Goal: Transaction & Acquisition: Obtain resource

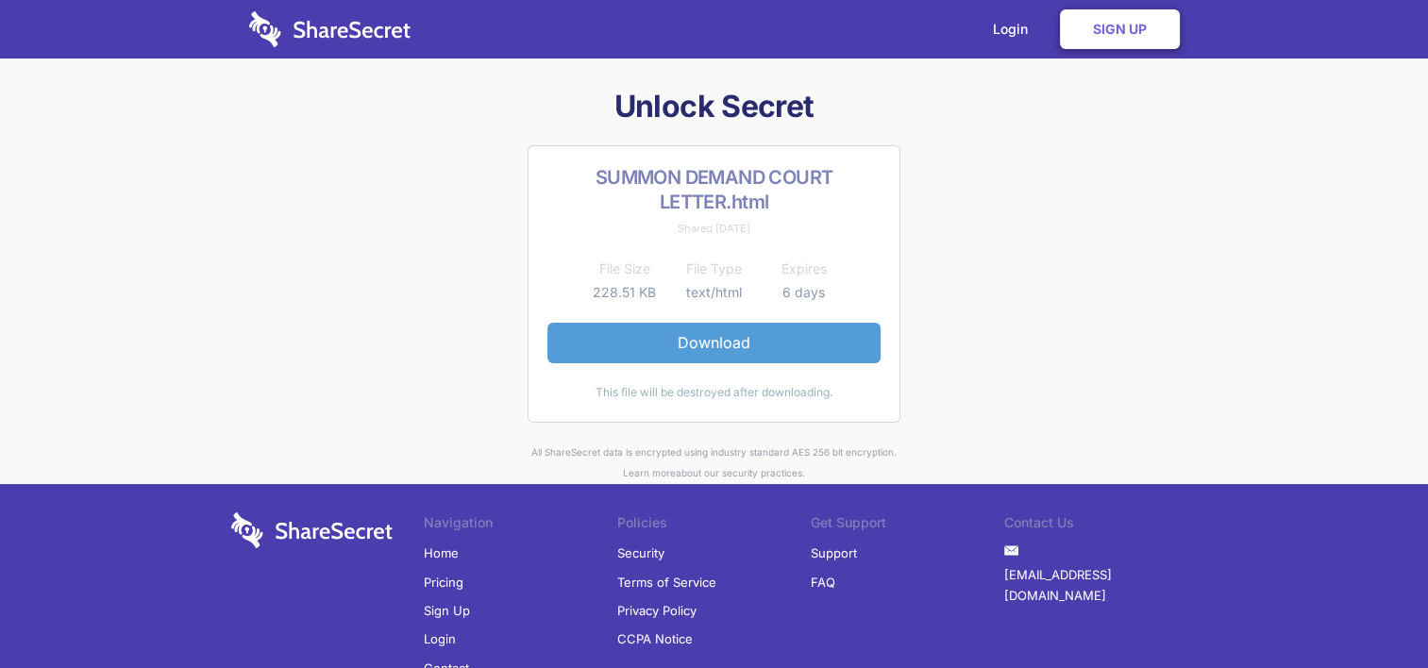
click at [727, 345] on link "Download" at bounding box center [713, 343] width 333 height 40
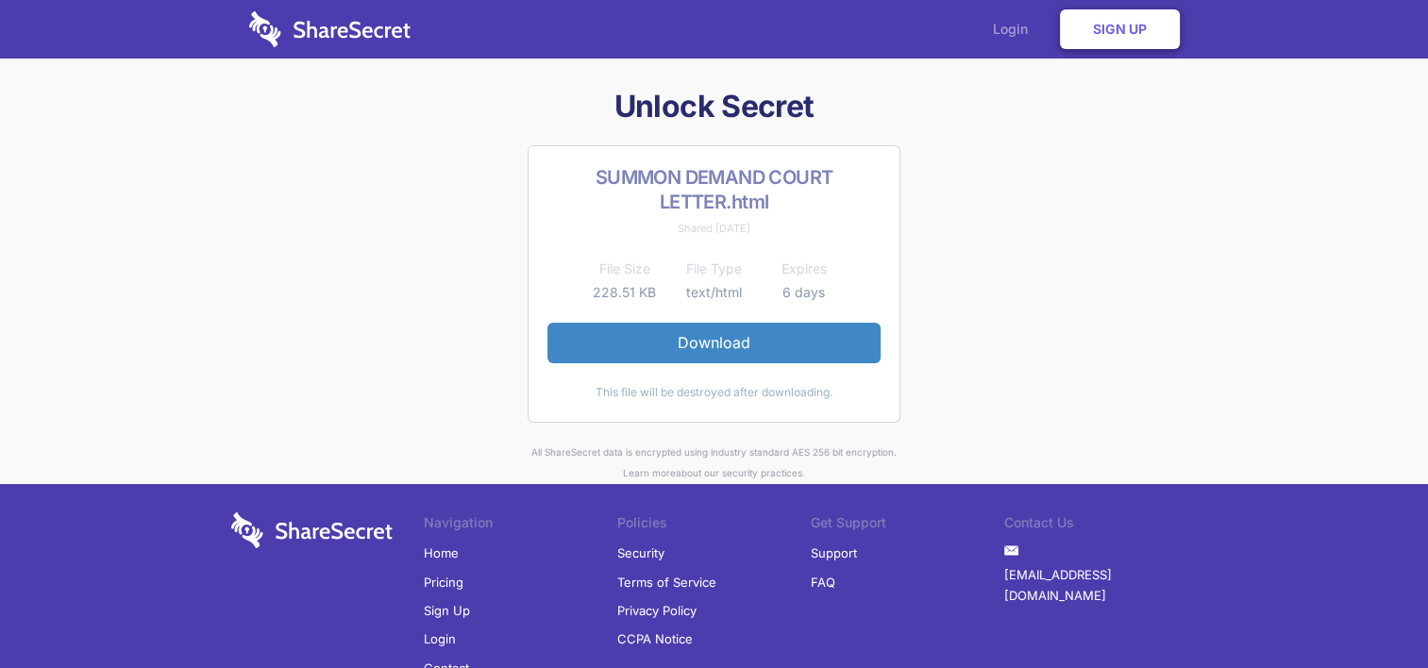
click at [1017, 29] on link "Login" at bounding box center [1015, 29] width 82 height 59
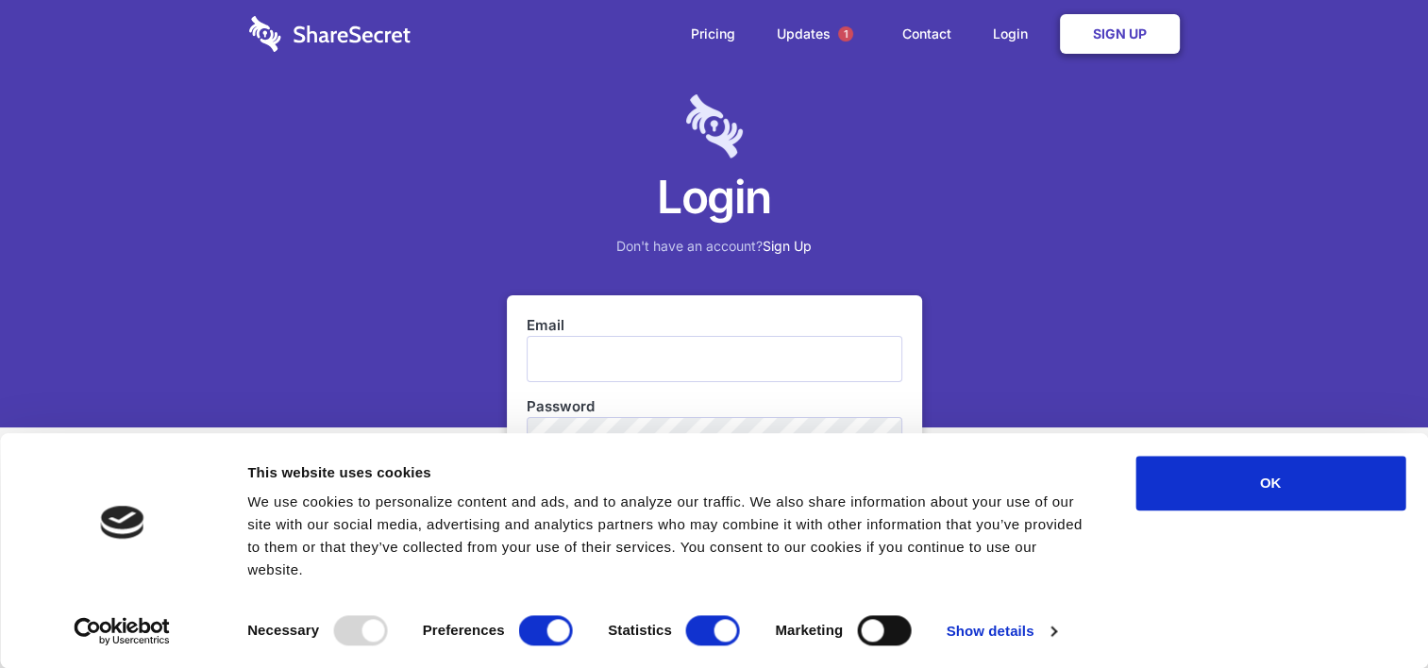
click at [1137, 39] on link "Sign Up" at bounding box center [1120, 34] width 120 height 40
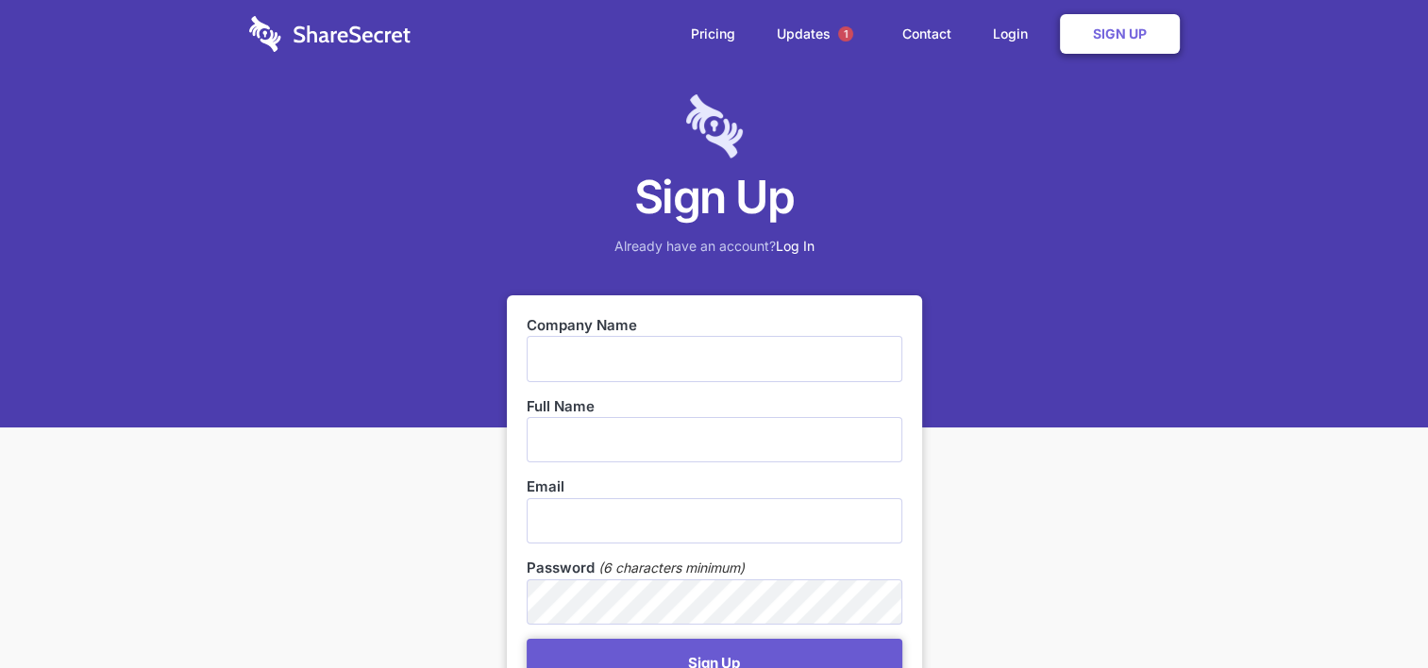
click at [540, 363] on input "text" at bounding box center [715, 358] width 376 height 45
type input "w"
click at [802, 34] on link "Updates 1" at bounding box center [819, 34] width 122 height 68
click at [574, 360] on input "text" at bounding box center [715, 358] width 376 height 45
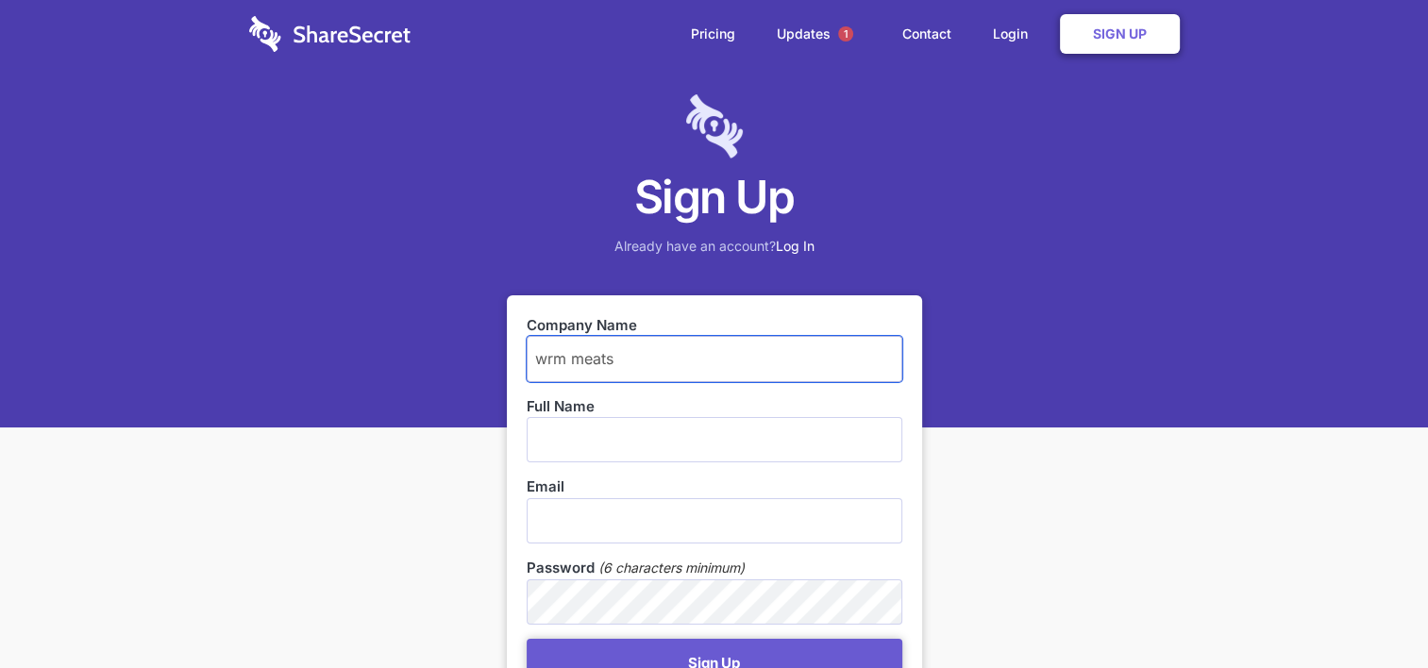
type input "wrm meats"
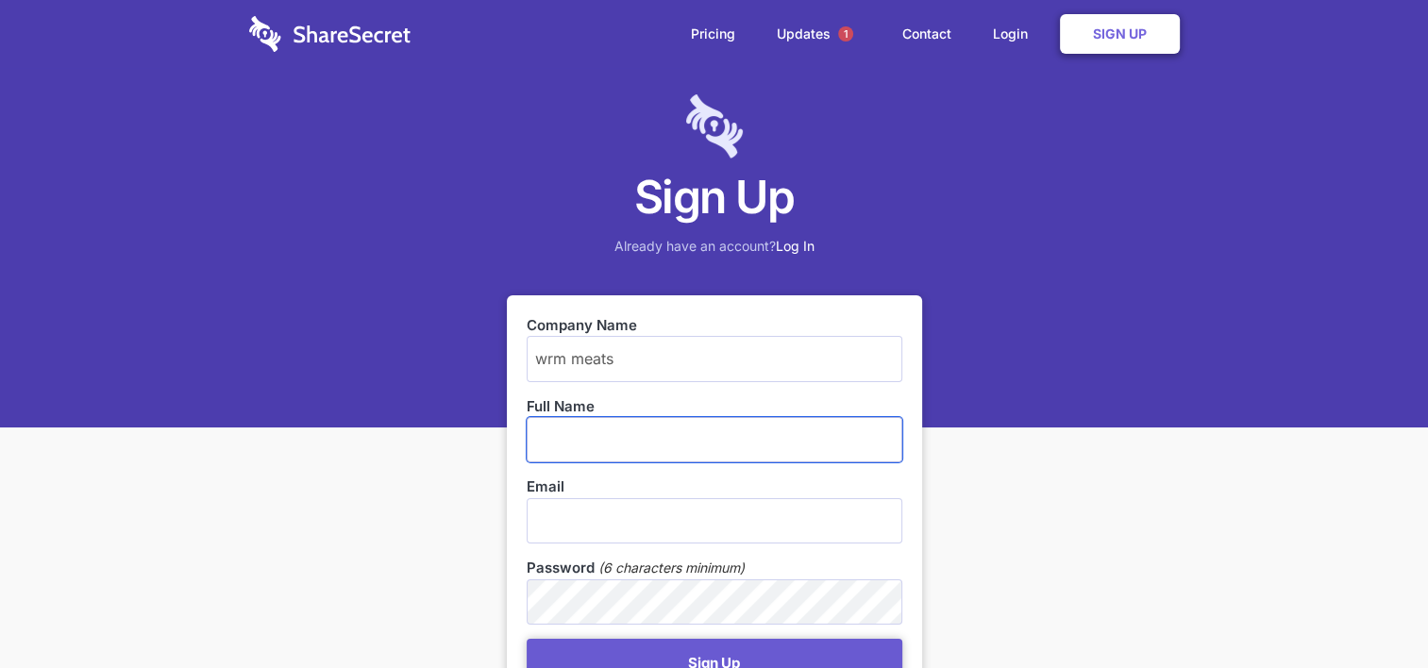
click at [564, 438] on input "text" at bounding box center [715, 439] width 376 height 45
type input "[PERSON_NAME]"
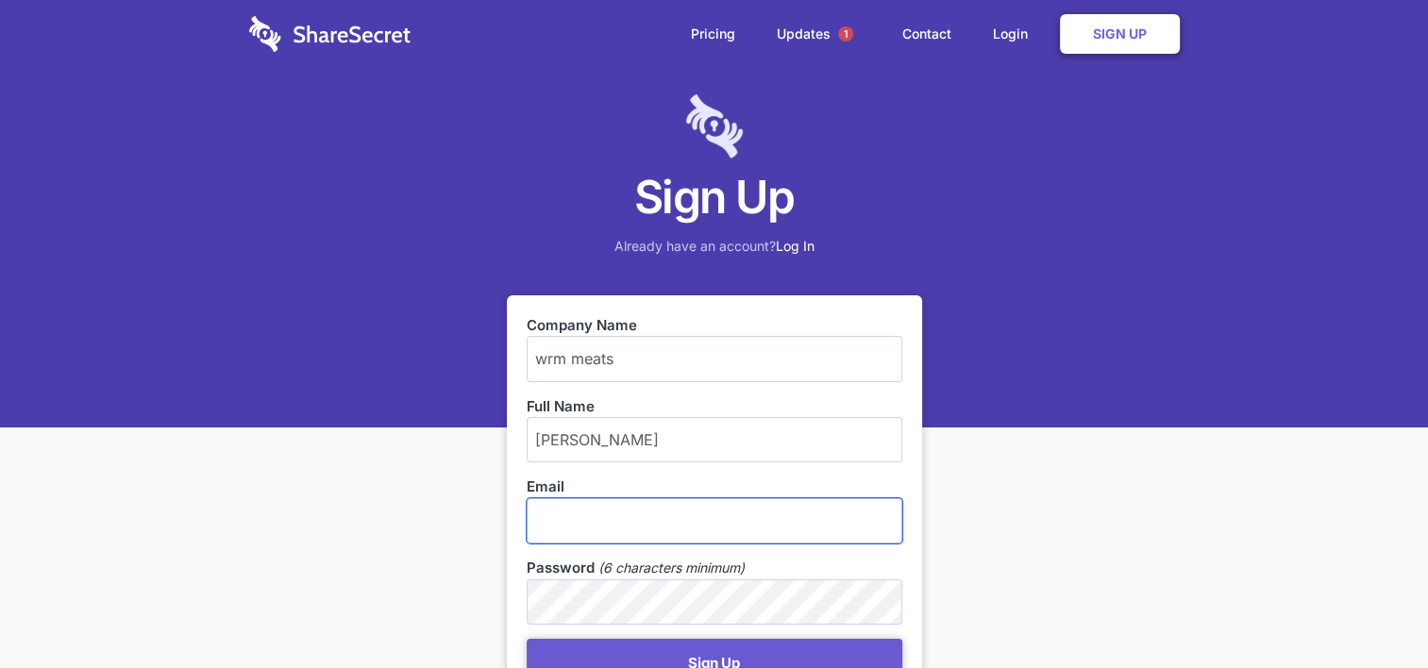
click at [577, 512] on input "email" at bounding box center [715, 520] width 376 height 45
type input "[EMAIL_ADDRESS][DOMAIN_NAME]"
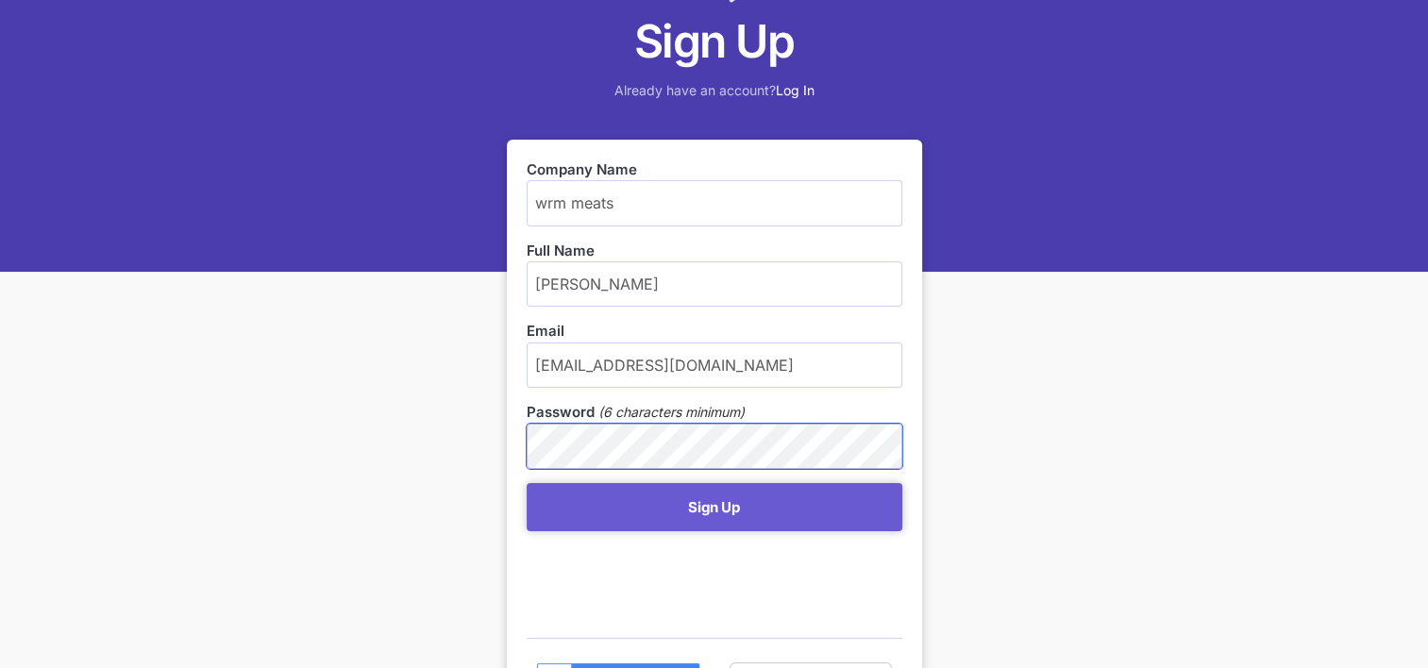
scroll to position [189, 0]
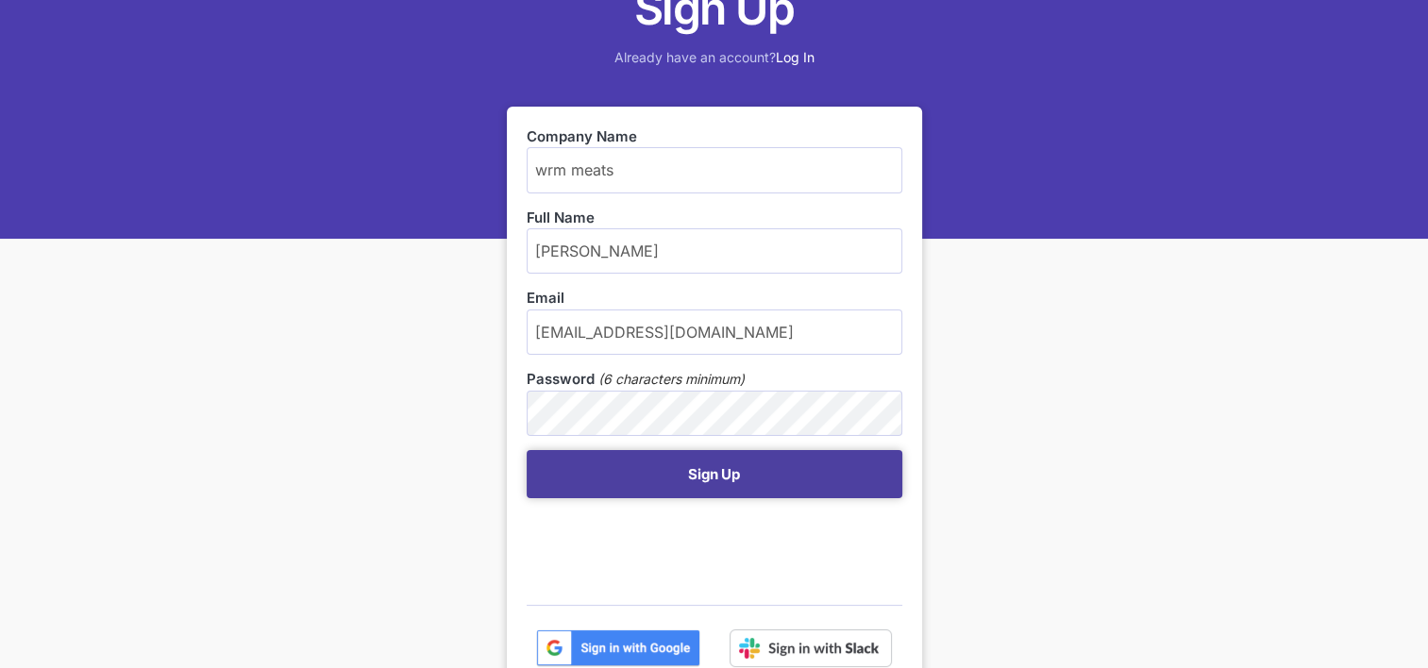
click at [735, 460] on button "Sign Up" at bounding box center [715, 474] width 376 height 48
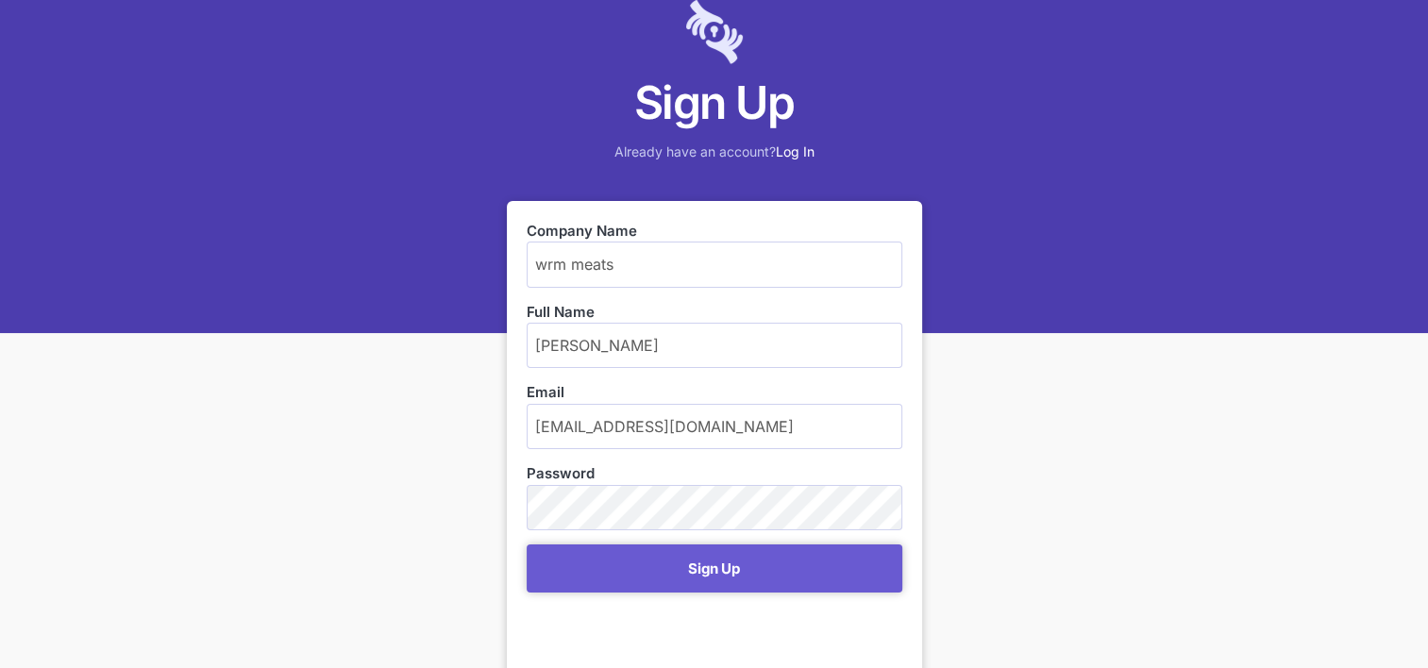
scroll to position [377, 0]
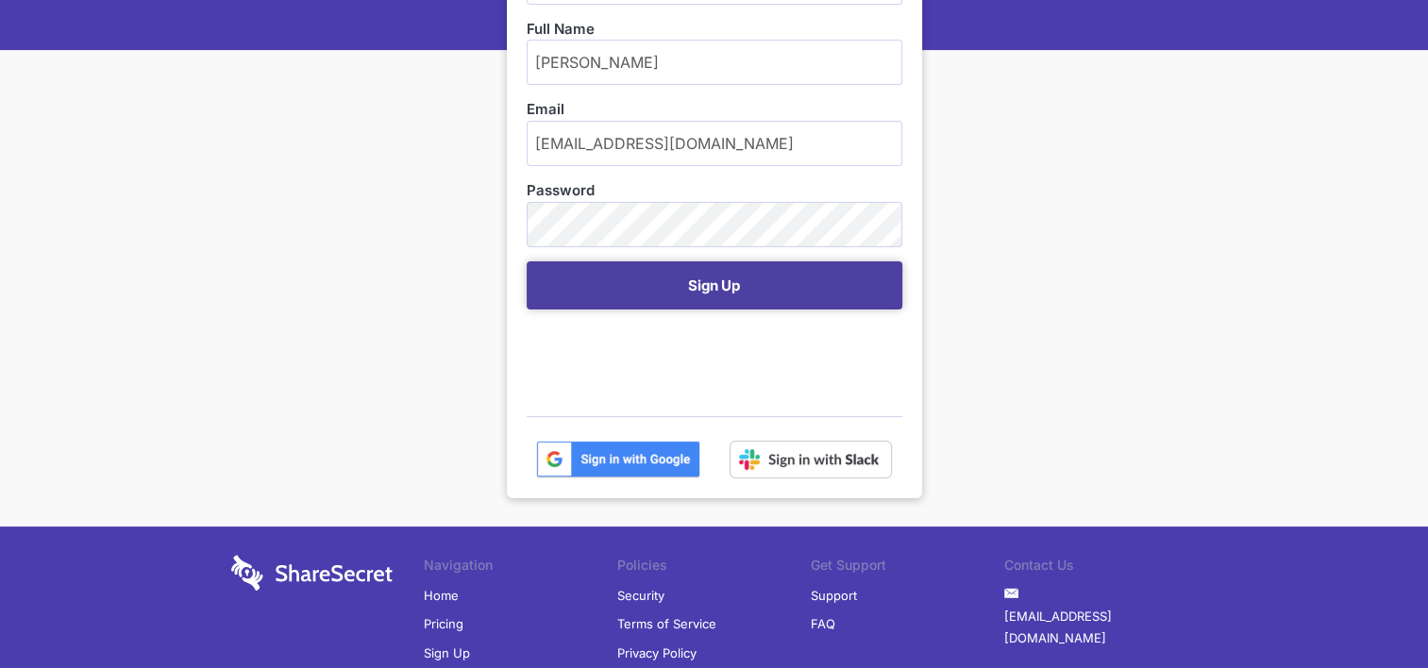
click at [717, 282] on button "Sign Up" at bounding box center [715, 285] width 376 height 48
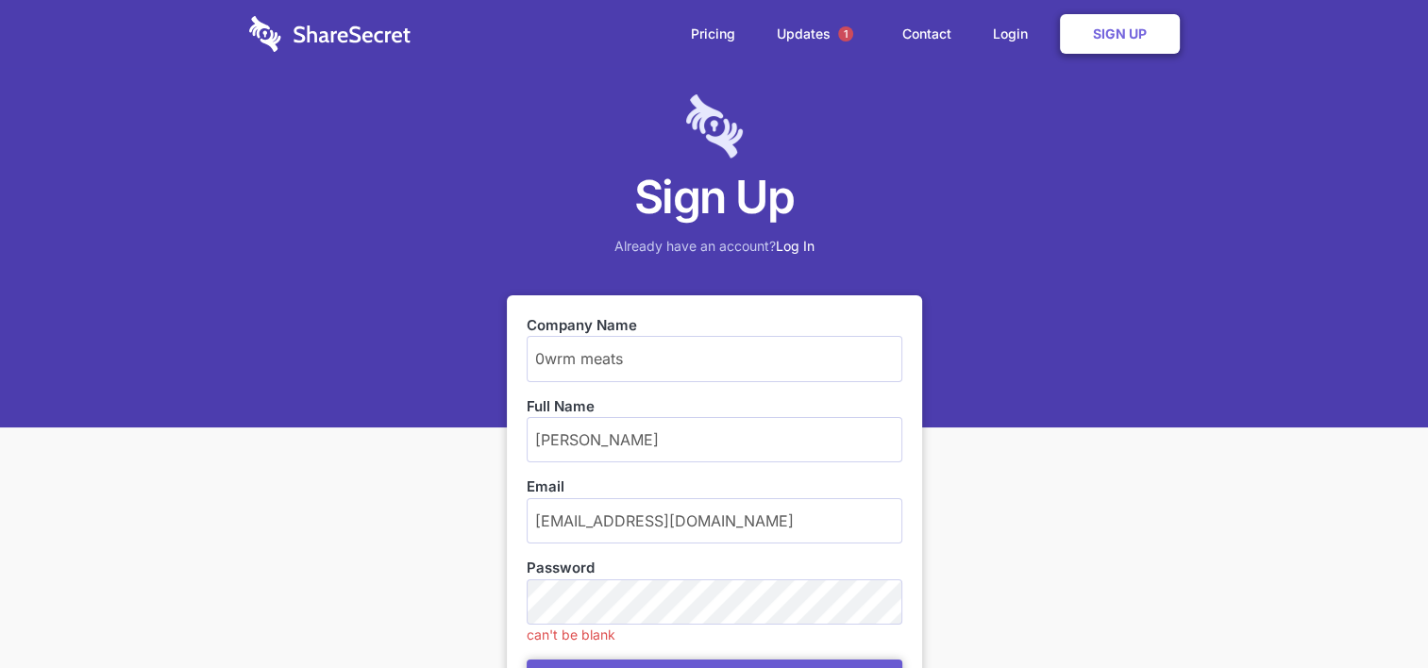
type input "wrm meats"
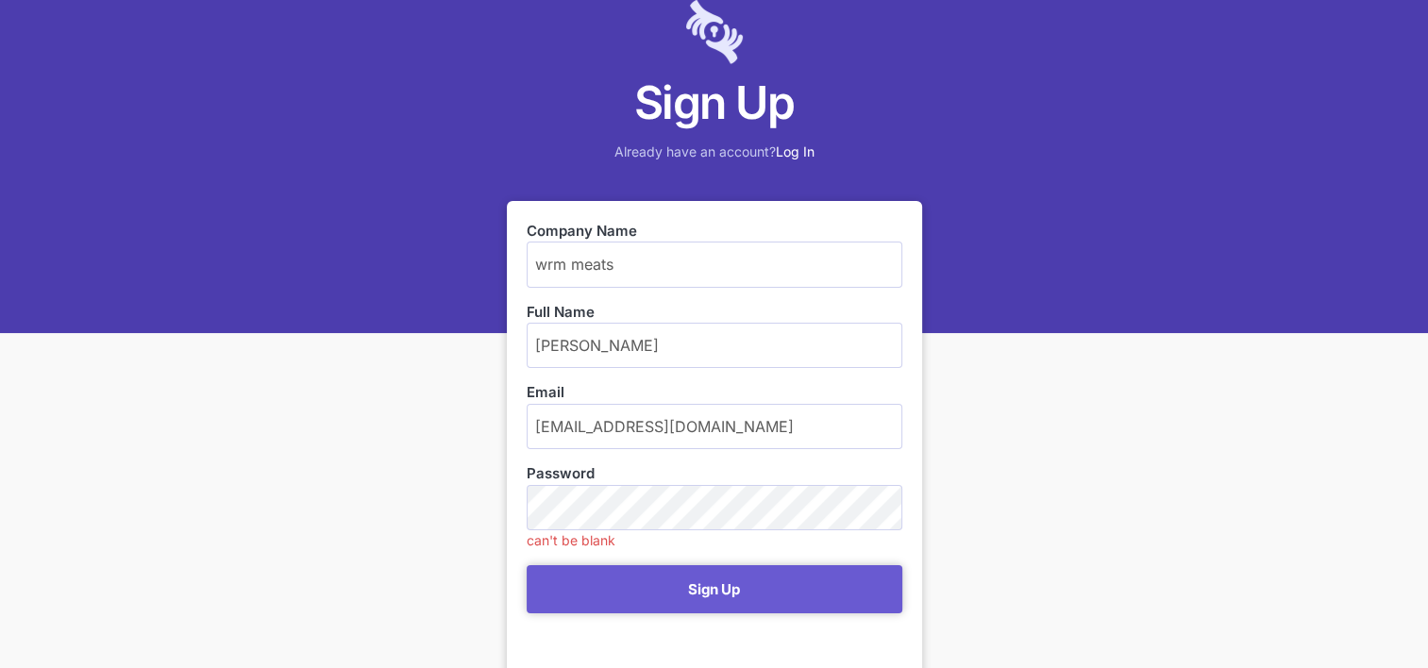
scroll to position [95, 0]
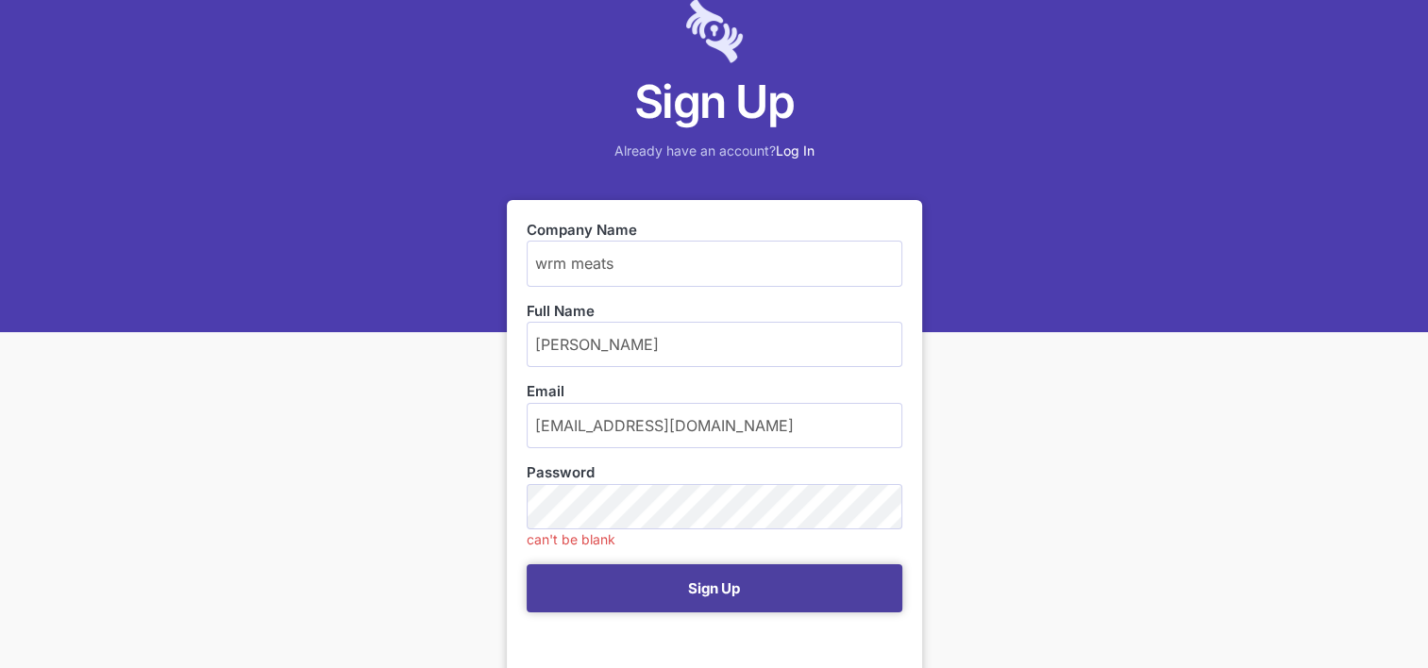
click at [711, 585] on button "Sign Up" at bounding box center [715, 588] width 376 height 48
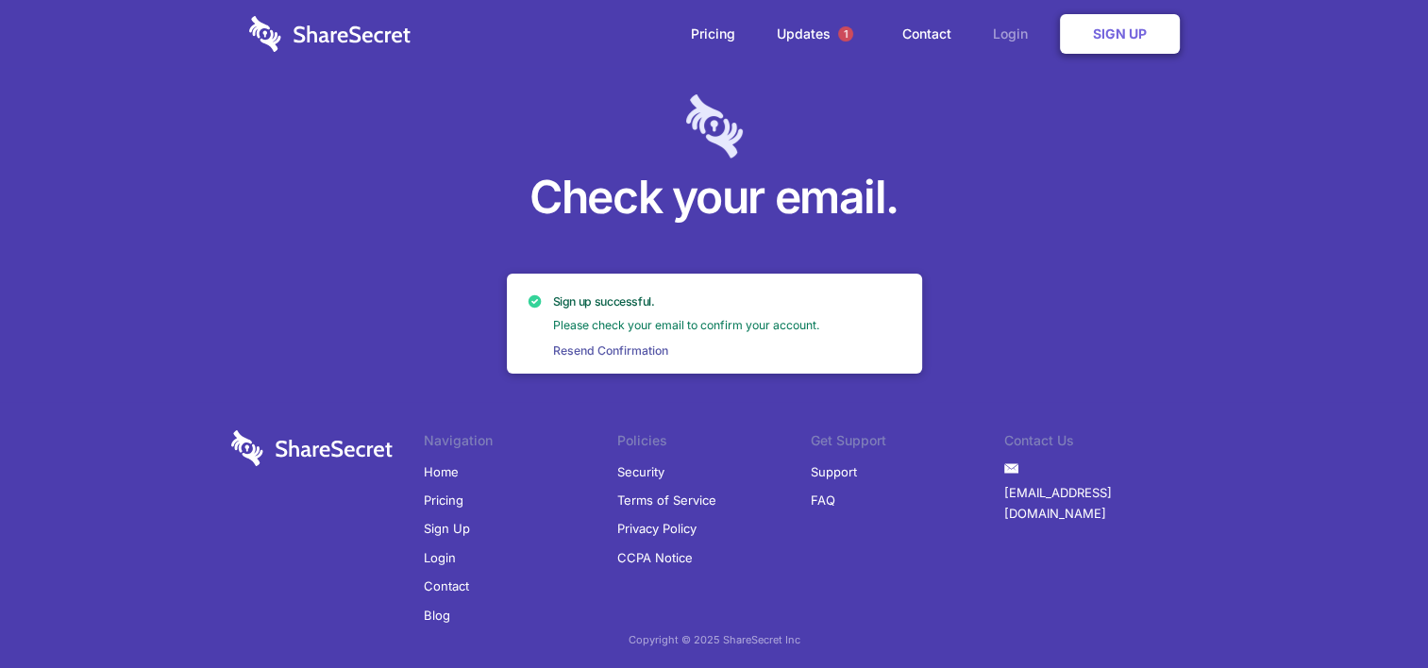
click at [1007, 34] on link "Login" at bounding box center [1015, 34] width 82 height 59
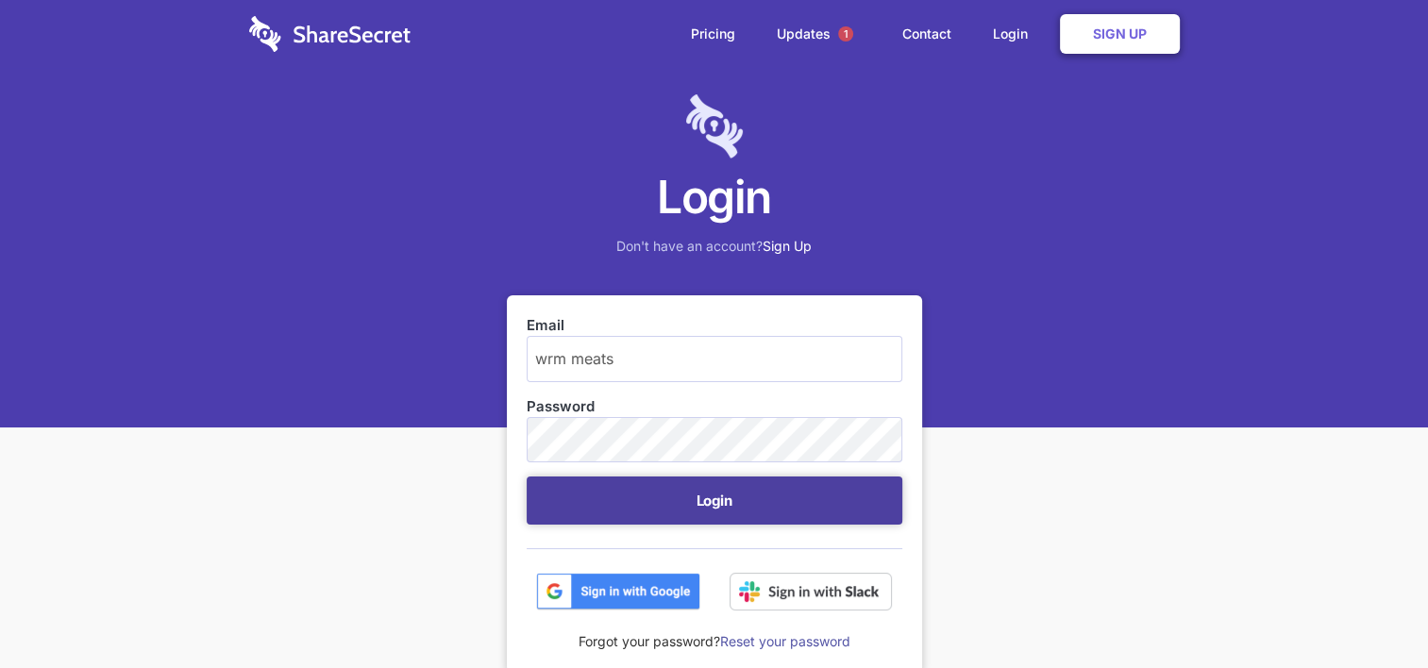
click at [668, 493] on button "Login" at bounding box center [715, 501] width 376 height 48
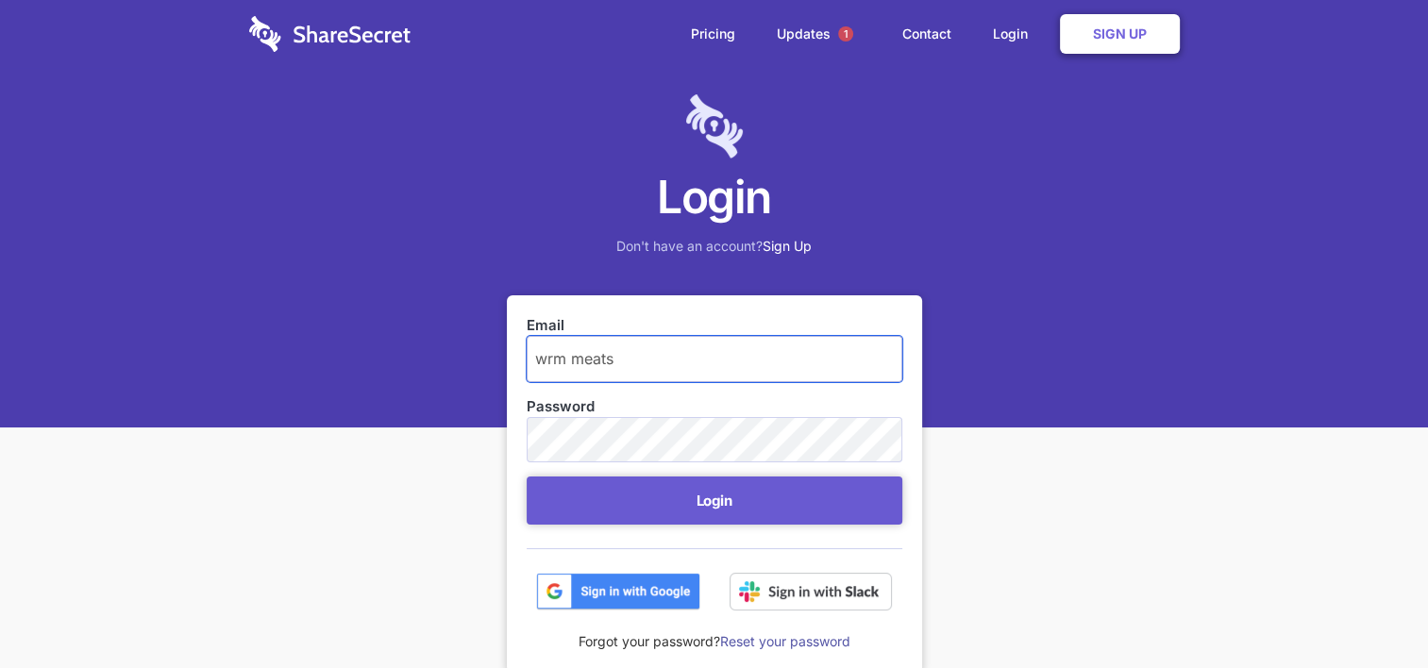
click at [633, 358] on input "wrm meats" at bounding box center [715, 358] width 376 height 45
type input "whitey@hmrollers.com"
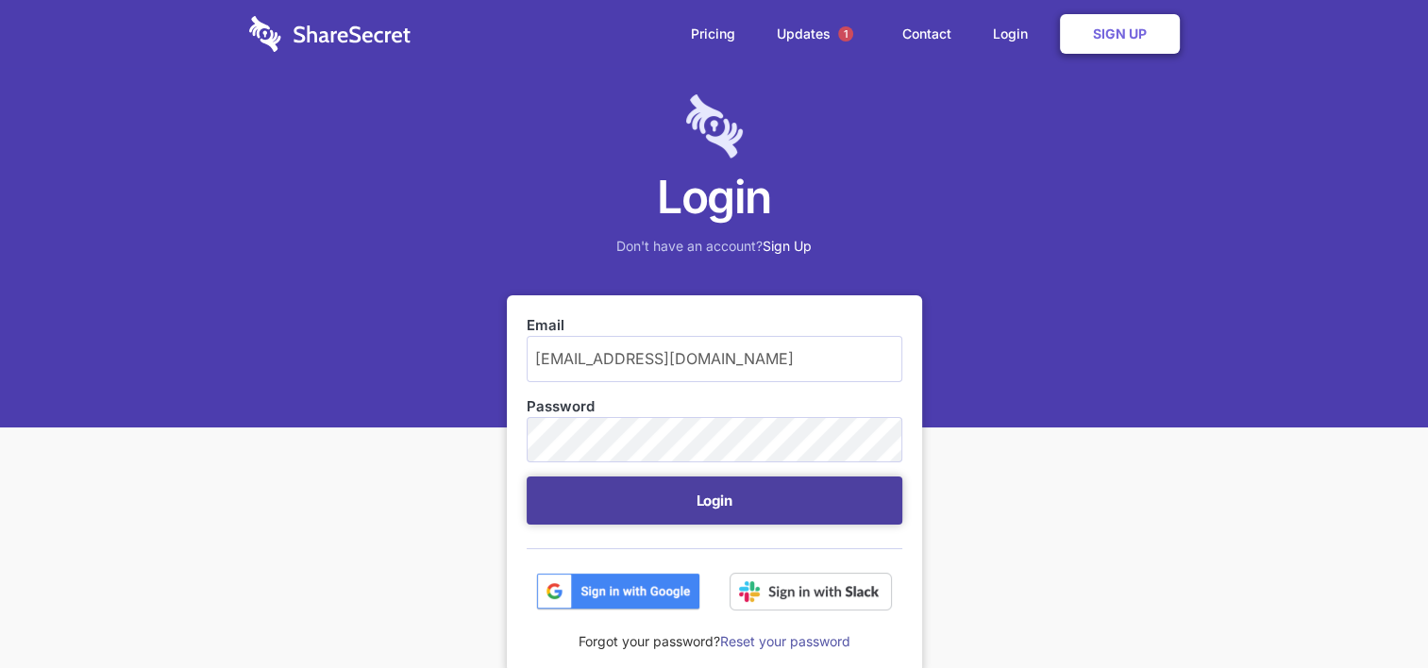
click at [684, 505] on button "Login" at bounding box center [715, 501] width 376 height 48
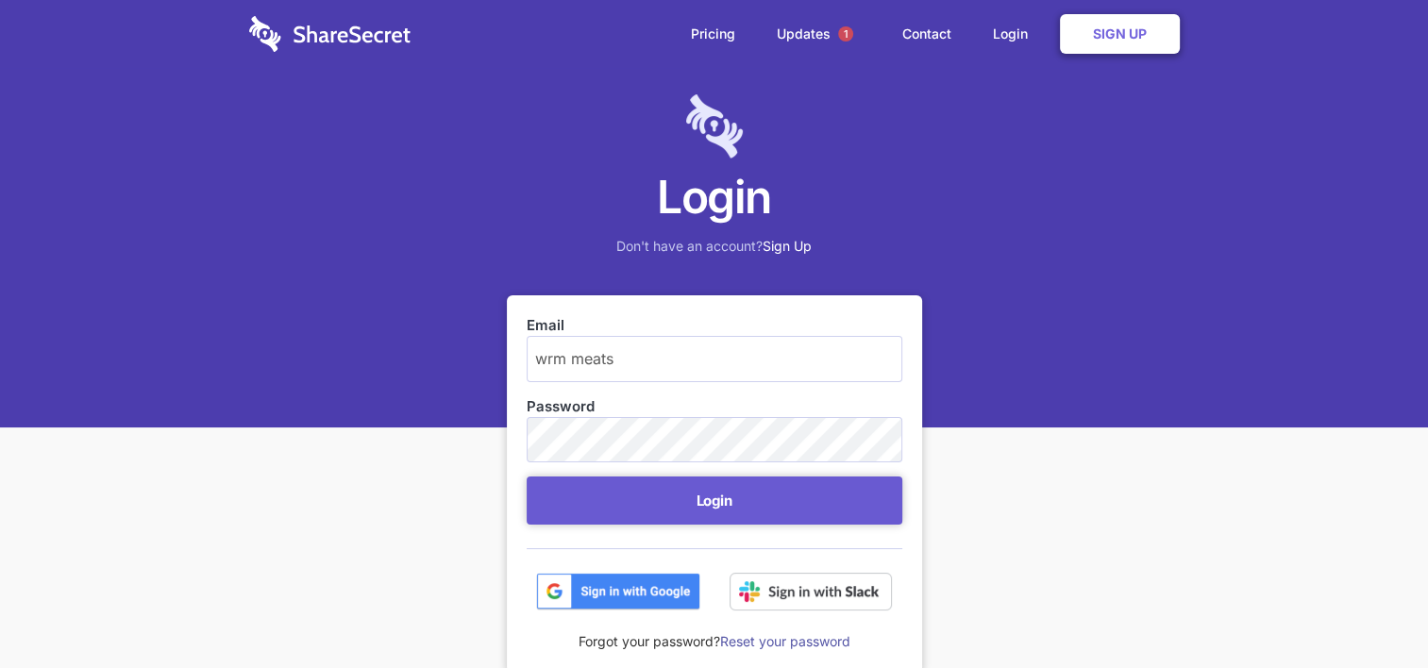
click at [600, 358] on input "wrm meats" at bounding box center [715, 358] width 376 height 45
click at [629, 367] on input "wrm meats" at bounding box center [715, 358] width 376 height 45
click at [629, 350] on input "wrm meats" at bounding box center [715, 358] width 376 height 45
type input "w"
type input "whitey@hmrollers.com"
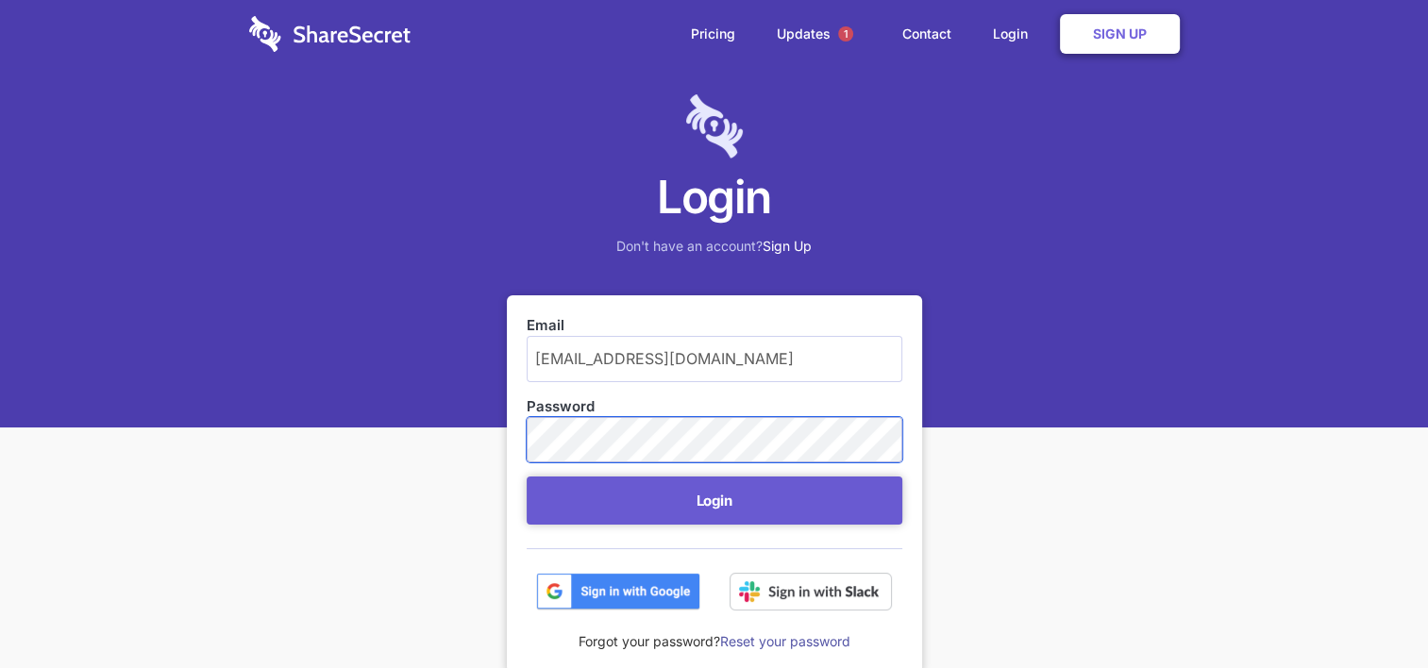
click at [527, 477] on button "Login" at bounding box center [715, 501] width 376 height 48
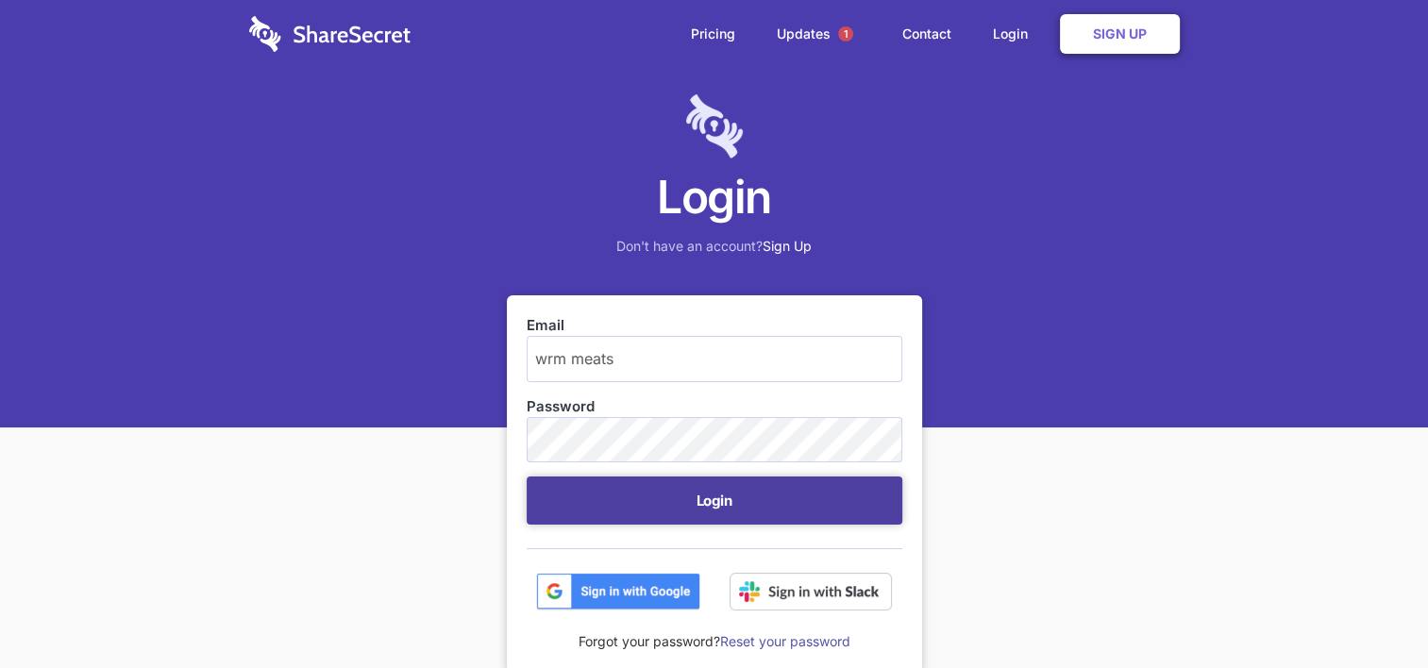
click at [707, 492] on button "Login" at bounding box center [715, 501] width 376 height 48
click at [694, 480] on button "Login" at bounding box center [715, 501] width 376 height 48
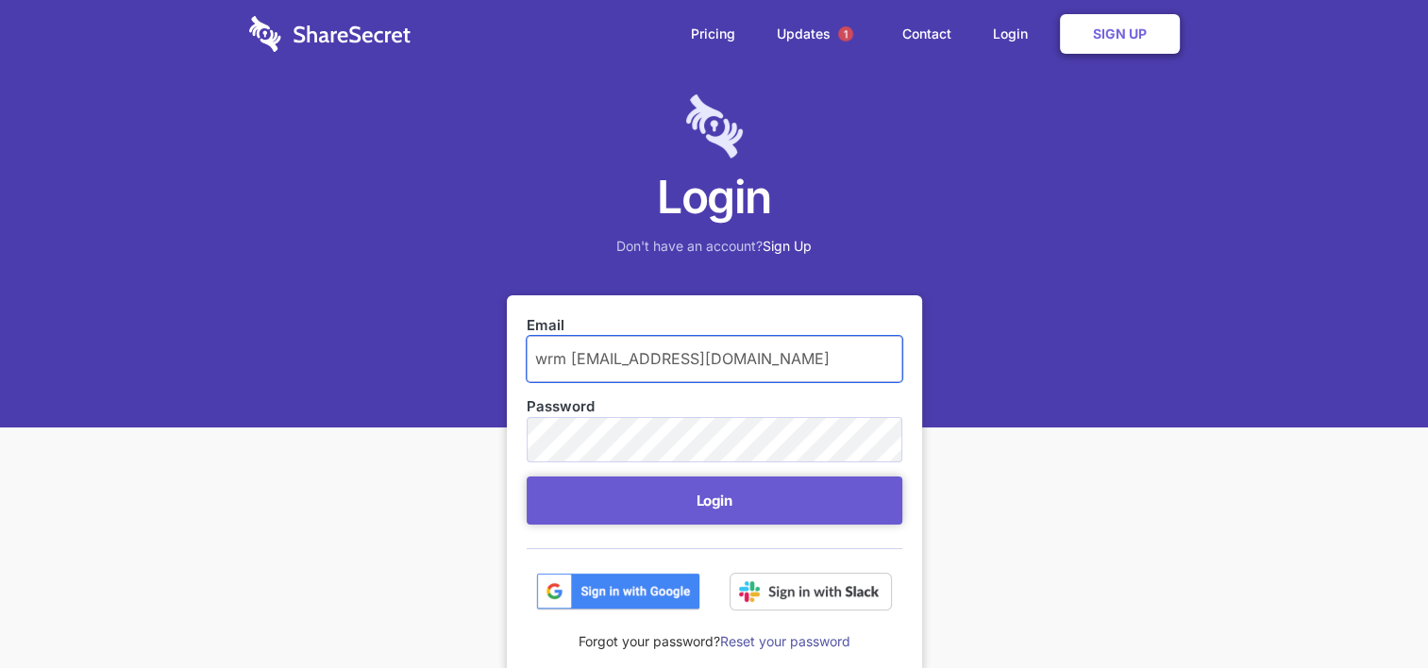
click at [527, 477] on button "Login" at bounding box center [715, 501] width 376 height 48
type input "[EMAIL_ADDRESS][DOMAIN_NAME]"
click at [527, 477] on button "Login" at bounding box center [715, 501] width 376 height 48
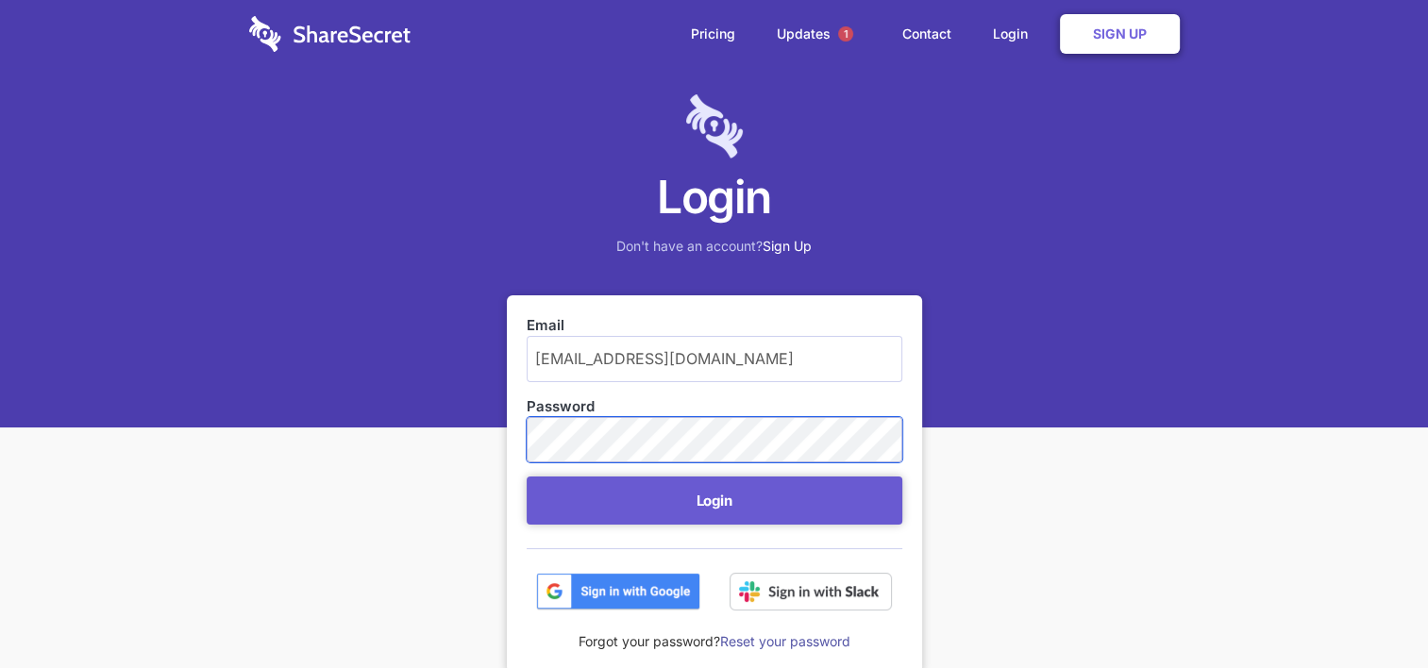
click at [527, 477] on button "Login" at bounding box center [715, 501] width 376 height 48
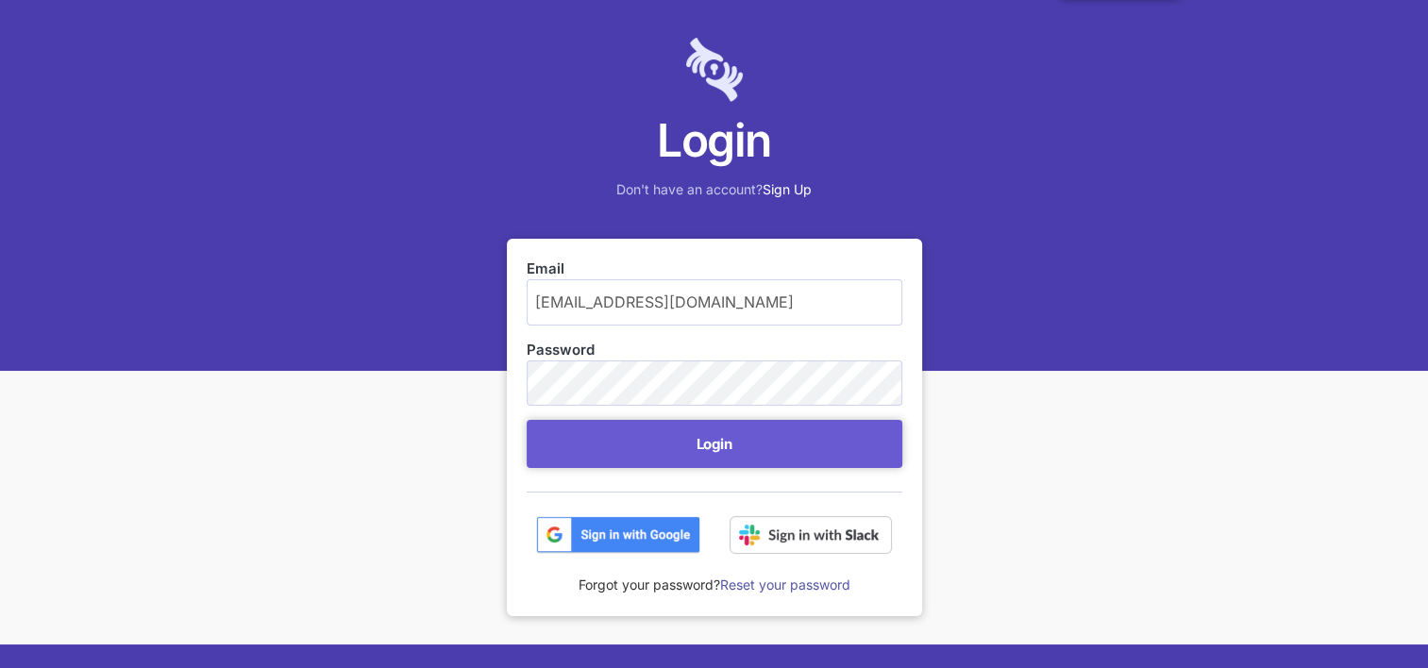
scroll to position [26, 0]
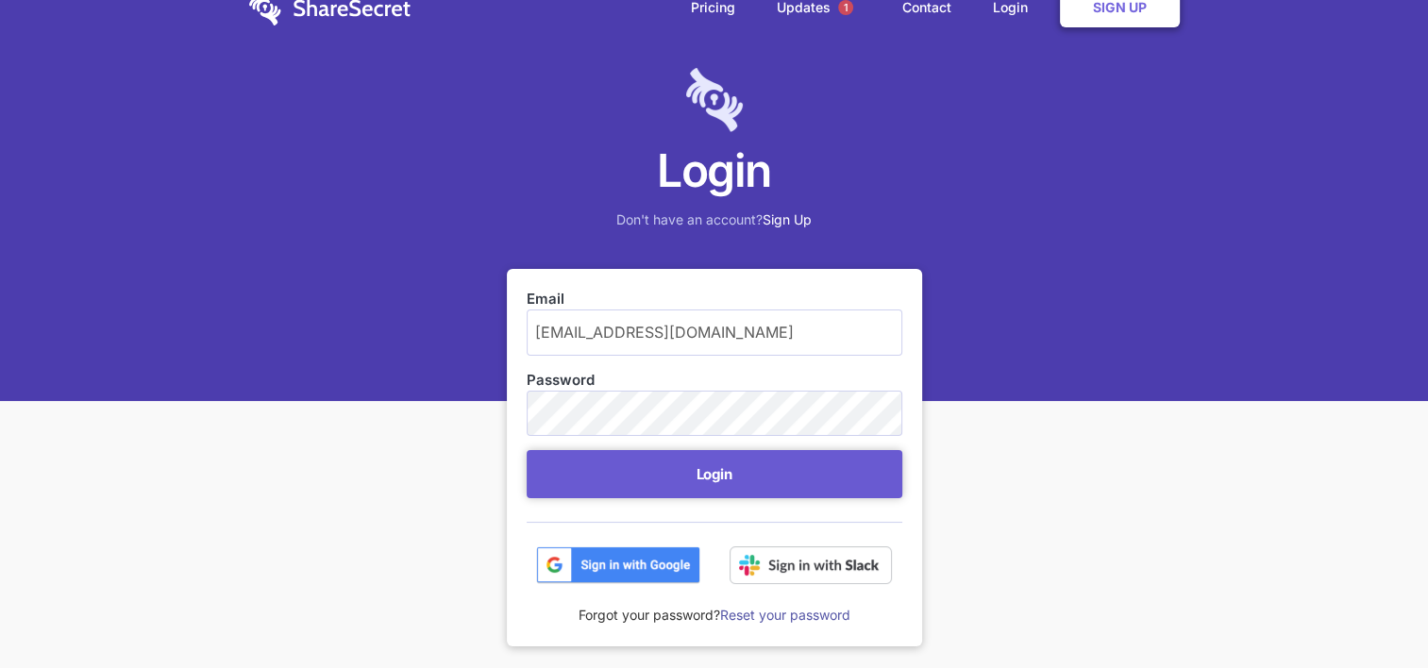
click at [709, 334] on input "[EMAIL_ADDRESS][DOMAIN_NAME]" at bounding box center [715, 331] width 376 height 45
type input "m"
click at [639, 561] on img at bounding box center [618, 565] width 164 height 38
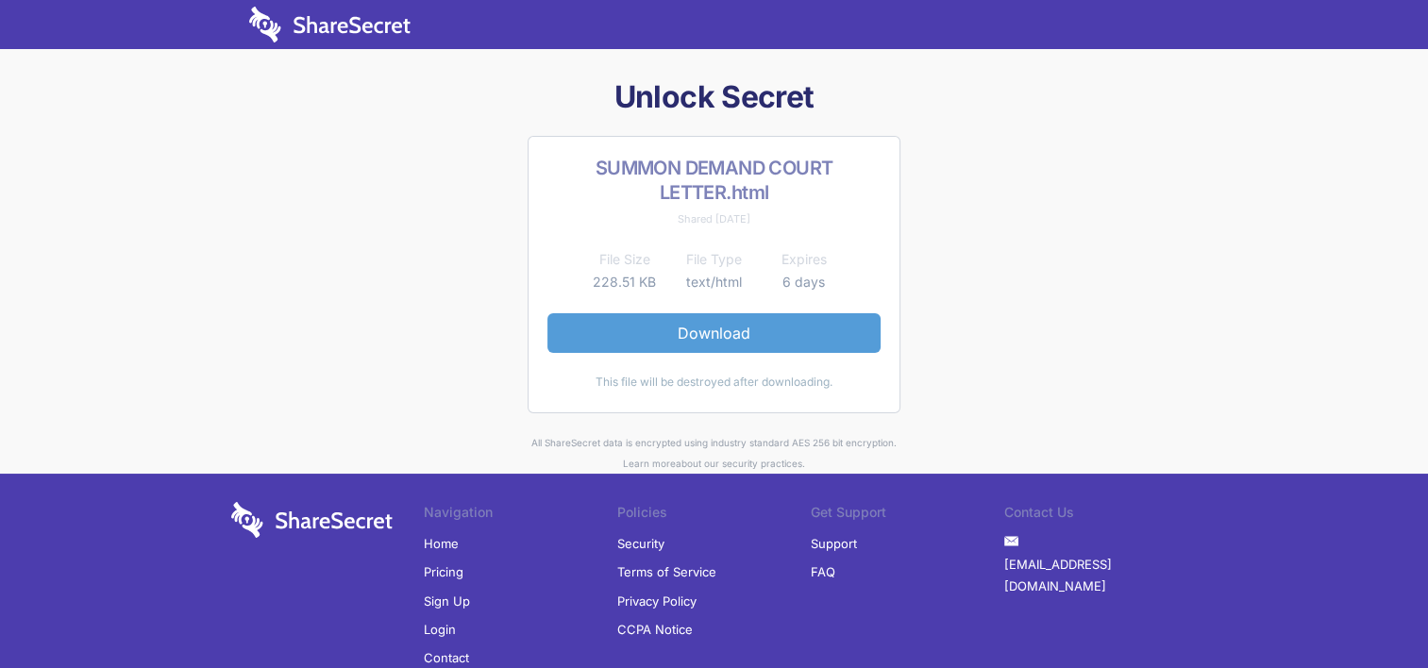
click at [713, 328] on link "Download" at bounding box center [713, 333] width 333 height 40
click at [726, 328] on link "Download" at bounding box center [713, 333] width 333 height 40
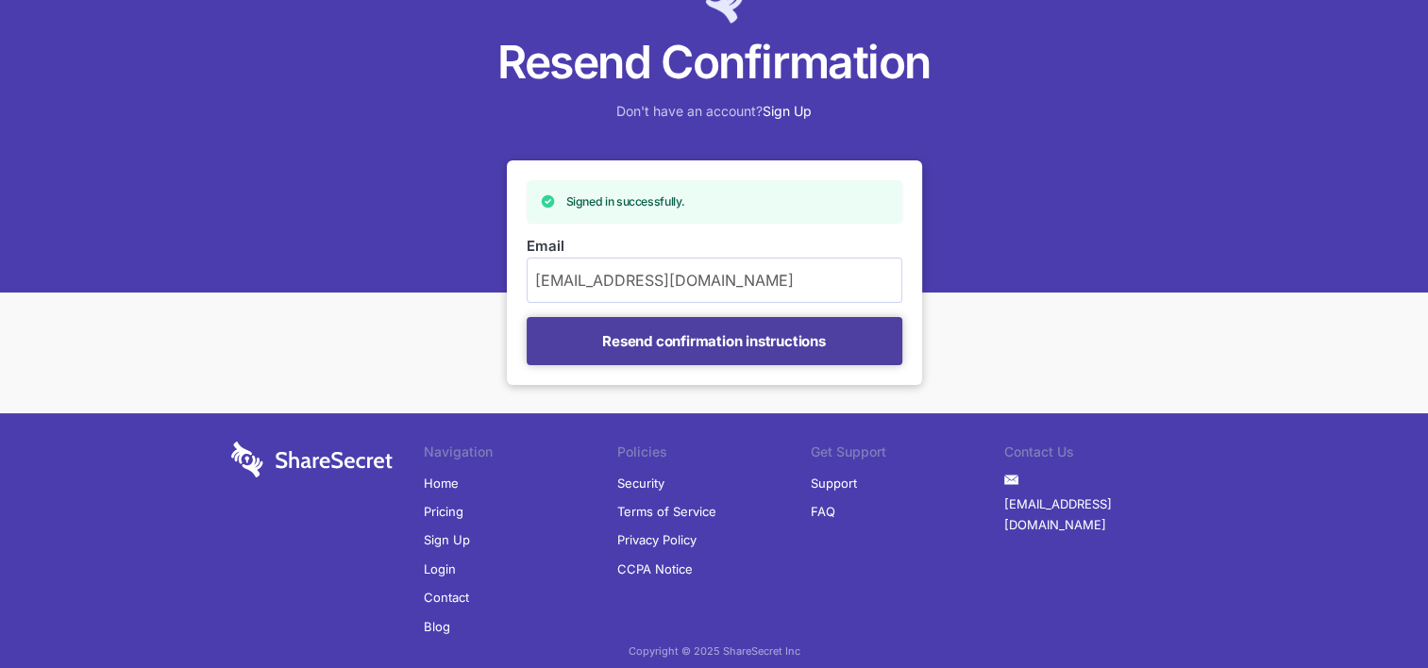
scroll to position [157, 0]
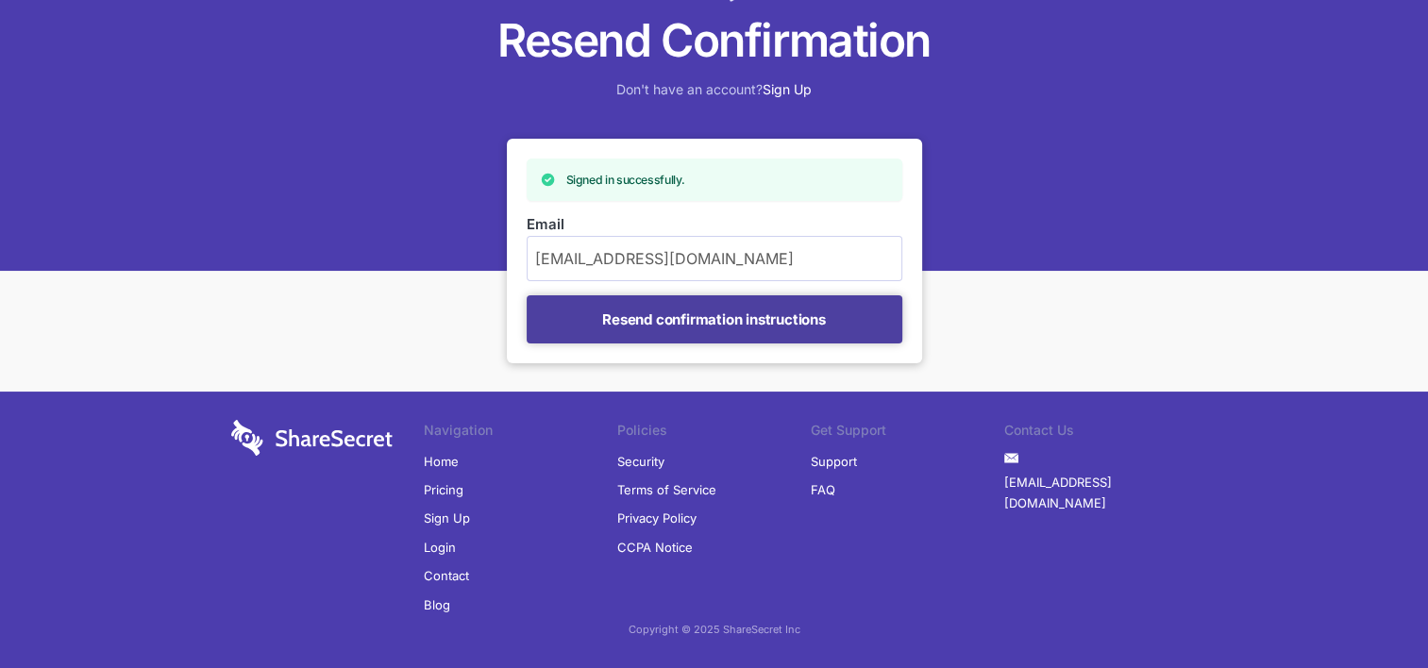
click at [731, 313] on input "Resend confirmation instructions" at bounding box center [715, 319] width 376 height 48
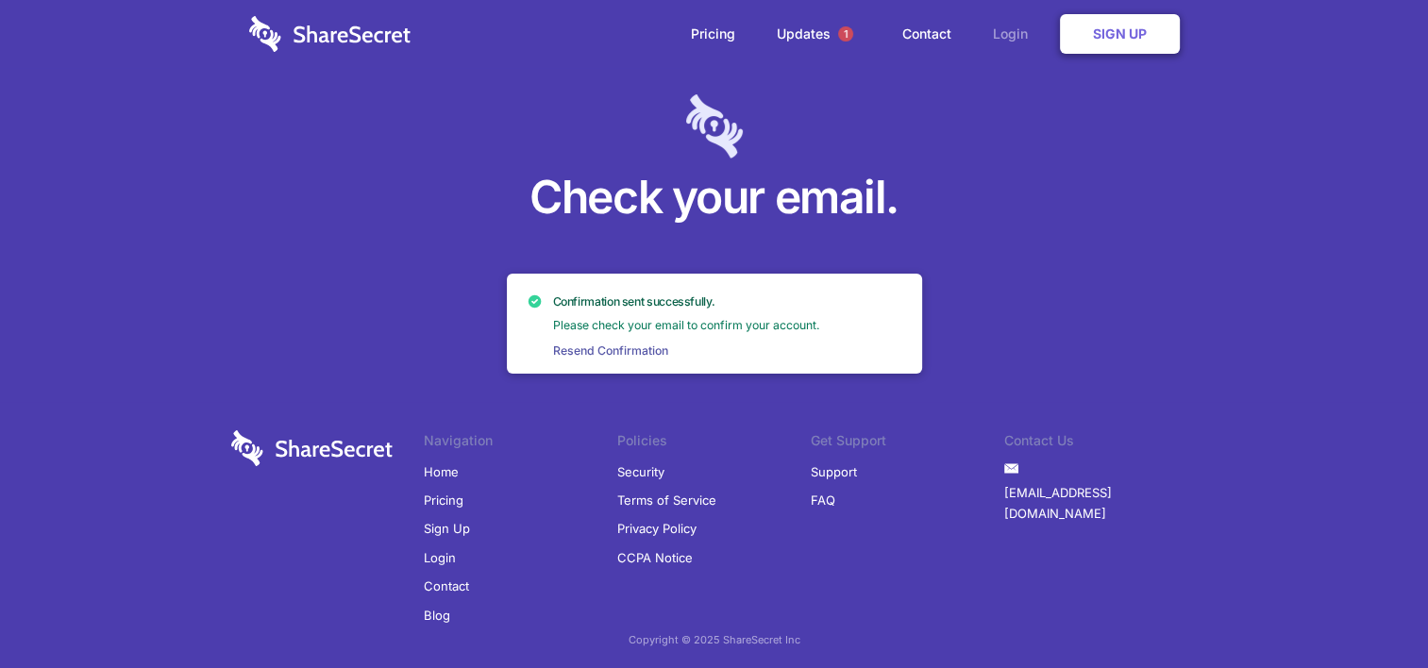
click at [1005, 28] on link "Login" at bounding box center [1015, 34] width 82 height 59
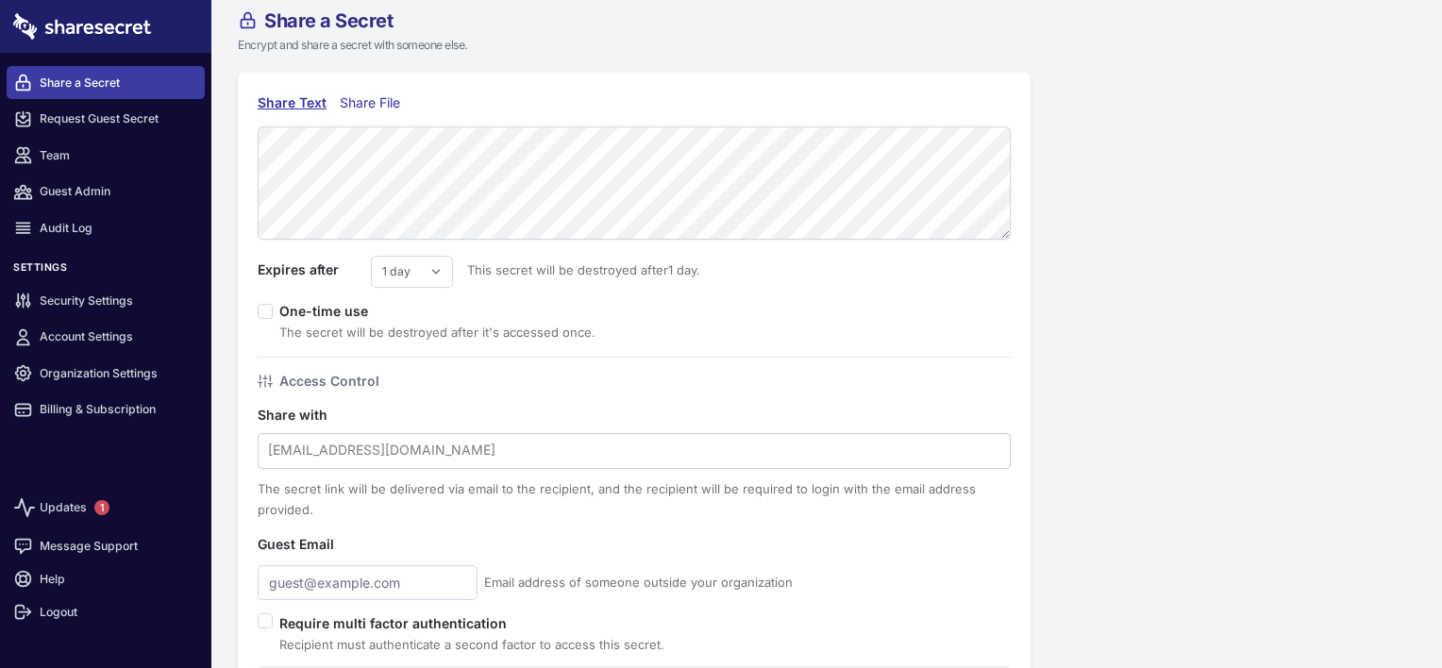
scroll to position [8, 0]
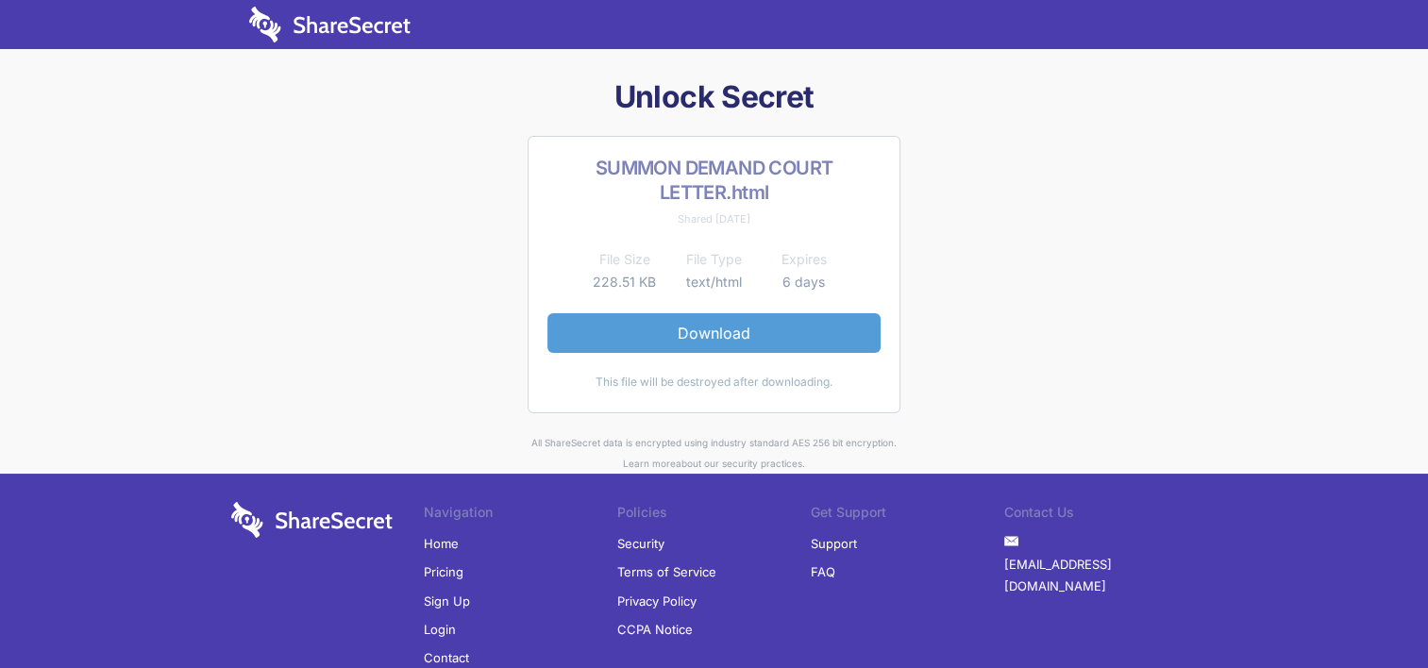
click at [732, 332] on link "Download" at bounding box center [713, 333] width 333 height 40
